Goal: Task Accomplishment & Management: Manage account settings

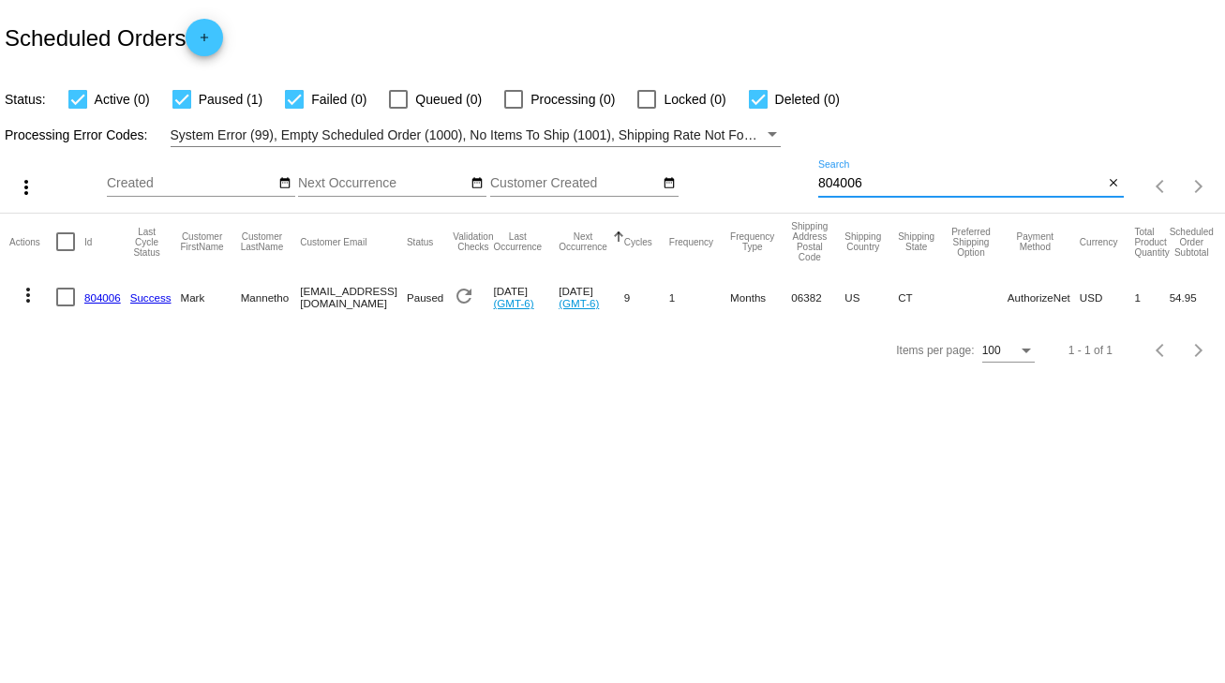
drag, startPoint x: 918, startPoint y: 177, endPoint x: 784, endPoint y: 181, distance: 134.1
click at [784, 181] on div "more_vert Sep Jan Feb Mar [DATE]" at bounding box center [612, 180] width 1225 height 67
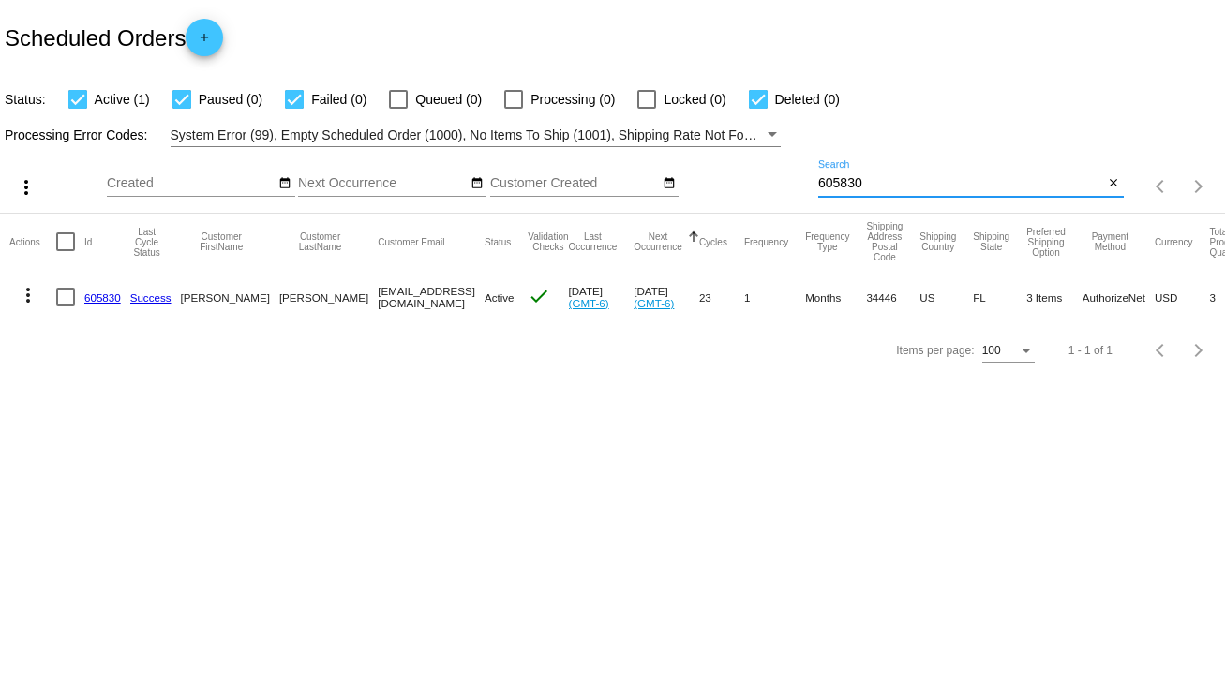
type input "605830"
click at [57, 296] on div at bounding box center [65, 297] width 19 height 19
click at [65, 306] on input "checkbox" at bounding box center [65, 306] width 1 height 1
checkbox input "true"
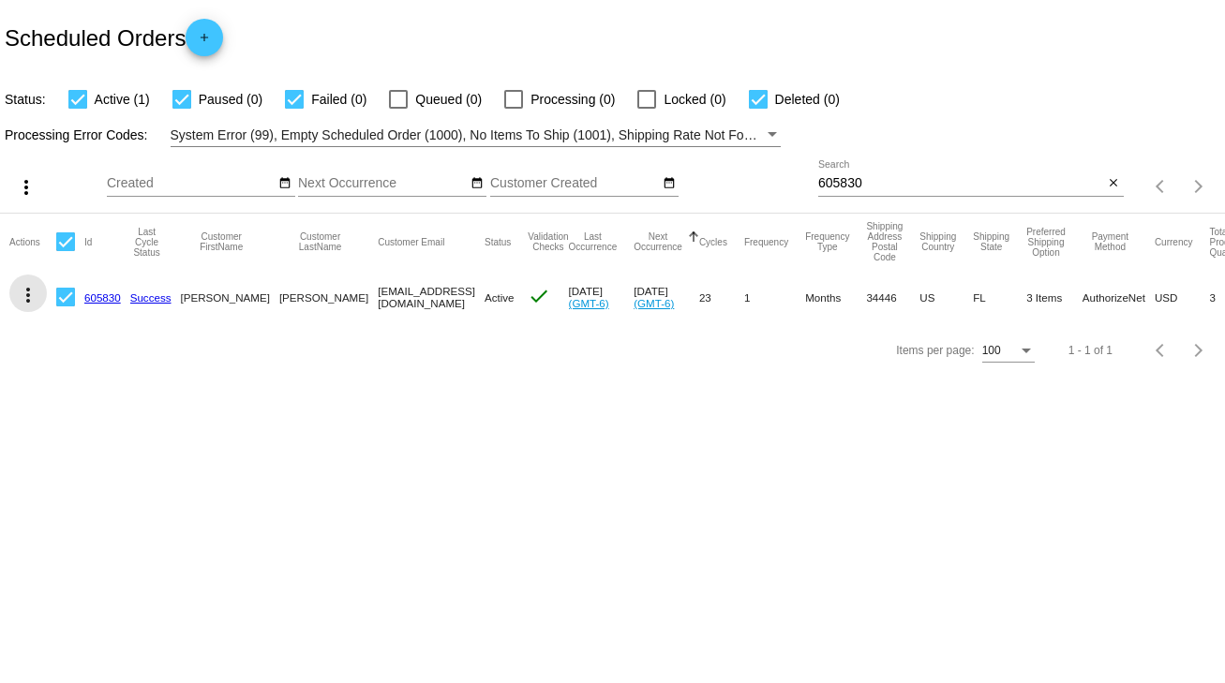
click at [24, 295] on mat-icon "more_vert" at bounding box center [28, 295] width 22 height 22
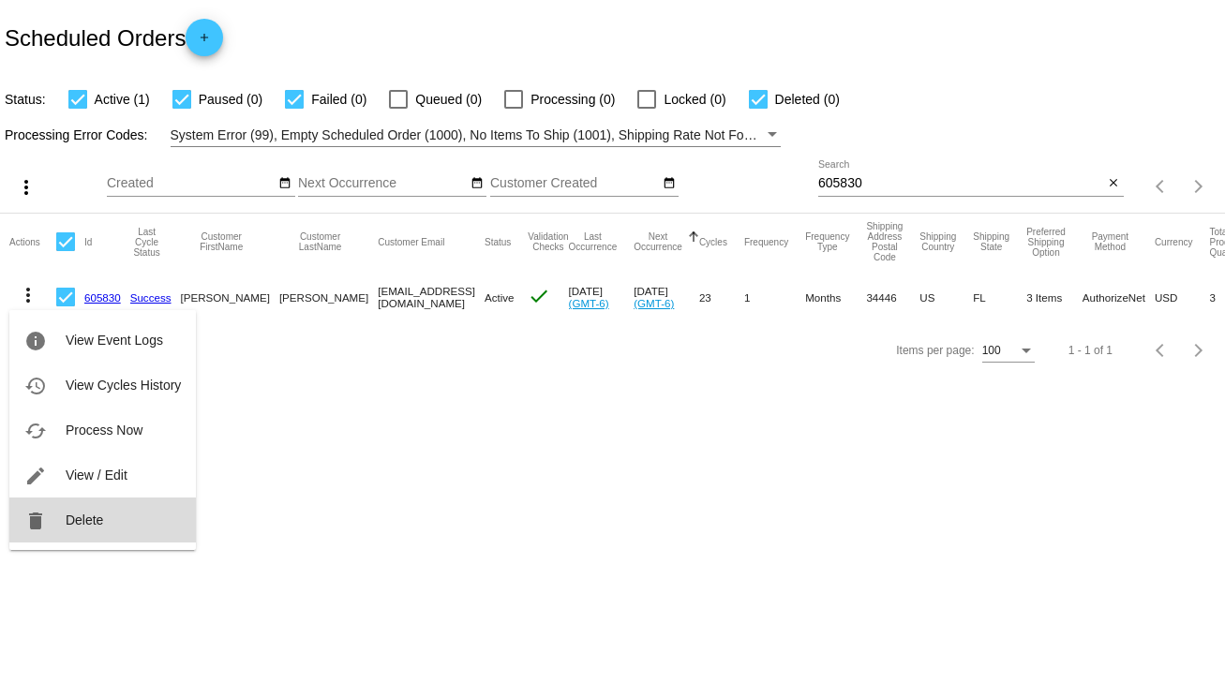
click at [74, 519] on span "Delete" at bounding box center [84, 520] width 37 height 15
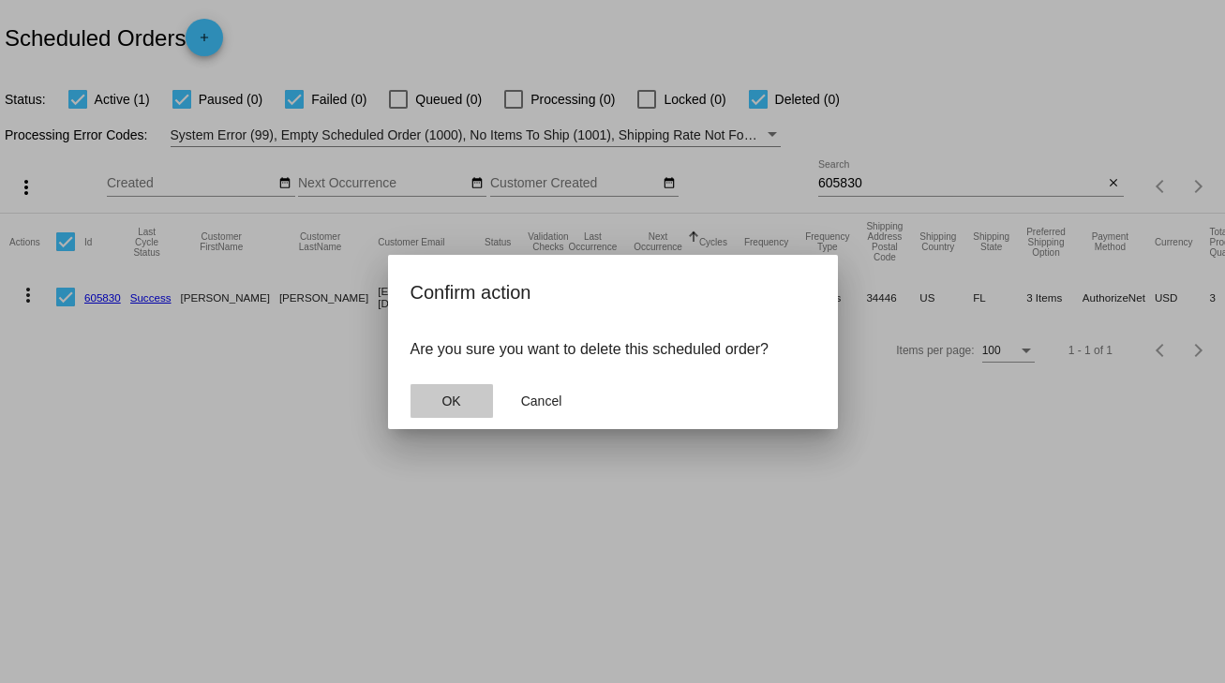
click at [442, 405] on span "OK" at bounding box center [450, 401] width 19 height 15
